Goal: Information Seeking & Learning: Learn about a topic

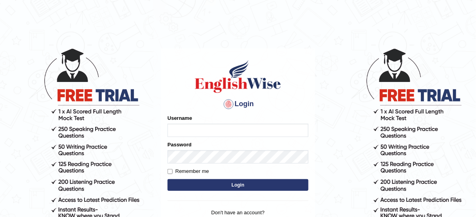
type input "Aqsaanees"
click at [277, 183] on button "Login" at bounding box center [237, 186] width 141 height 12
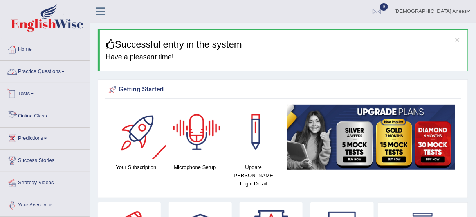
click at [64, 72] on link "Practice Questions" at bounding box center [44, 71] width 89 height 20
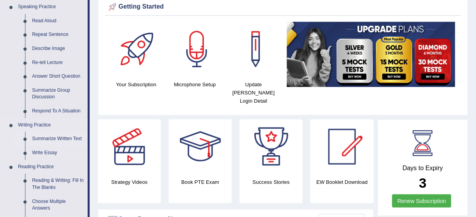
scroll to position [94, 0]
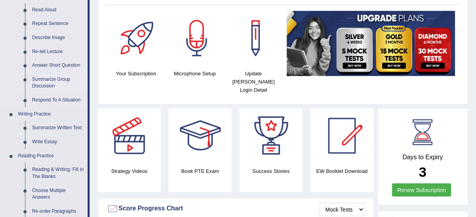
click at [49, 79] on link "Summarize Group Discussion" at bounding box center [58, 83] width 59 height 21
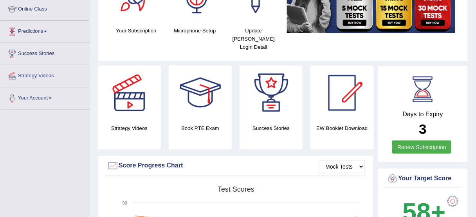
scroll to position [237, 0]
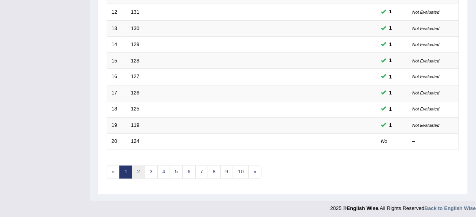
click at [133, 168] on link "2" at bounding box center [138, 172] width 13 height 13
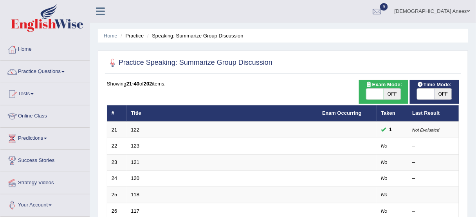
drag, startPoint x: 136, startPoint y: 165, endPoint x: 284, endPoint y: 85, distance: 168.5
click at [146, 160] on td "121" at bounding box center [222, 162] width 191 height 16
drag, startPoint x: 463, startPoint y: 8, endPoint x: 462, endPoint y: 12, distance: 4.5
click at [463, 8] on link "Aqsa Anees" at bounding box center [431, 10] width 87 height 20
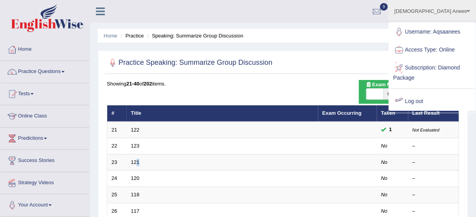
click at [416, 93] on link "Log out" at bounding box center [432, 102] width 86 height 18
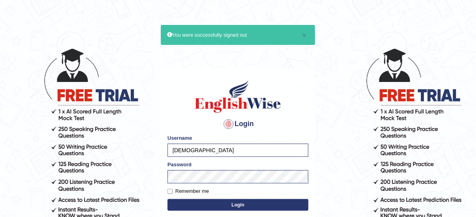
type input "KaurRavinder"
click at [265, 208] on button "Login" at bounding box center [237, 205] width 141 height 12
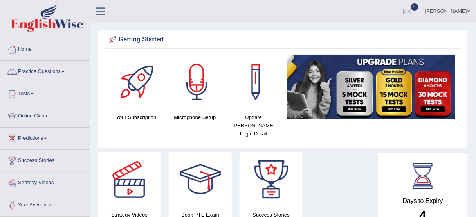
click at [56, 71] on link "Practice Questions" at bounding box center [44, 71] width 89 height 20
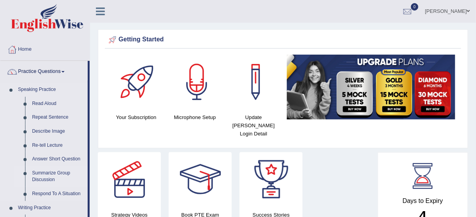
click at [56, 173] on link "Summarize Group Discussion" at bounding box center [58, 177] width 59 height 21
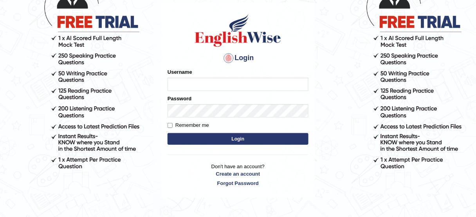
scroll to position [94, 0]
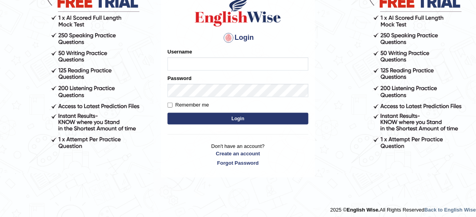
type input "KaurRavinder"
click at [245, 117] on button "Login" at bounding box center [237, 119] width 141 height 12
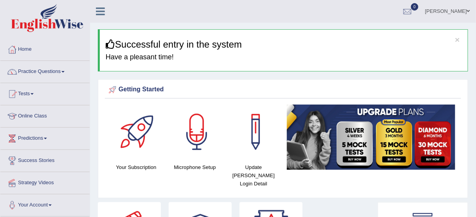
click at [56, 72] on link "Practice Questions" at bounding box center [44, 71] width 89 height 20
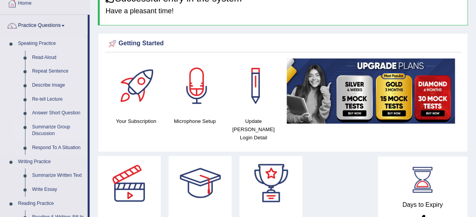
scroll to position [125, 0]
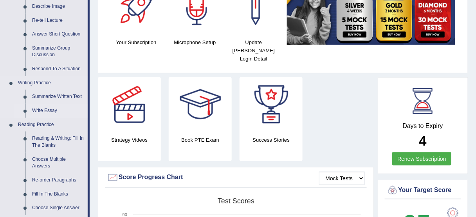
click at [50, 110] on link "Write Essay" at bounding box center [58, 111] width 59 height 14
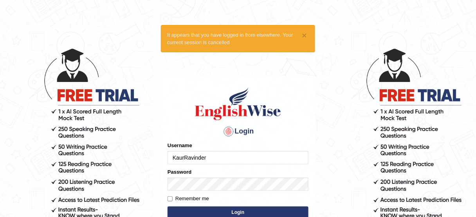
click at [241, 156] on input "KaurRavinder" at bounding box center [237, 157] width 141 height 13
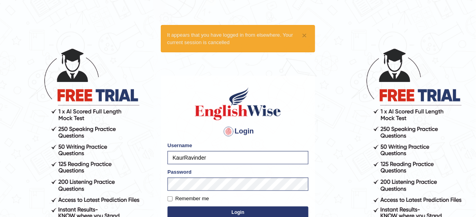
type input "bhagwantbrar"
click at [271, 210] on button "Login" at bounding box center [237, 213] width 141 height 12
